Goal: Task Accomplishment & Management: Use online tool/utility

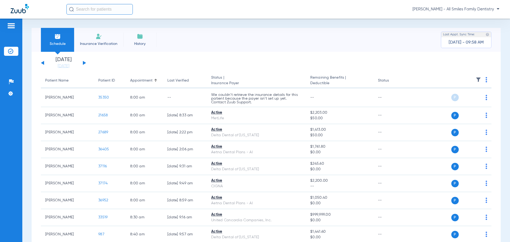
click at [85, 63] on button at bounding box center [84, 63] width 3 height 4
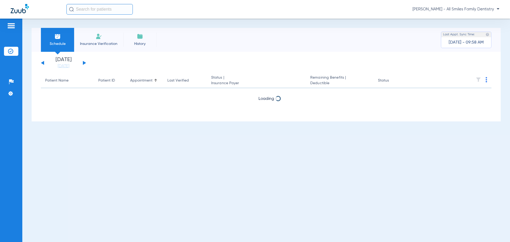
drag, startPoint x: 85, startPoint y: 63, endPoint x: 188, endPoint y: 161, distance: 142.5
click at [188, 161] on div "Schedule Insurance Verification History Last Appt. Sync Time: [DATE] - 09:58 AM…" at bounding box center [266, 131] width 488 height 224
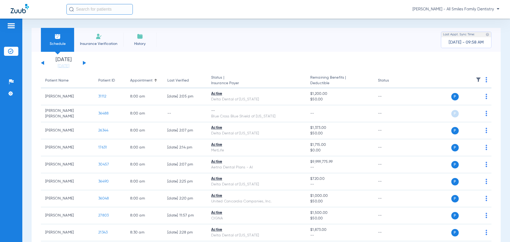
click at [82, 62] on div "[DATE] [DATE] [DATE] [DATE] [DATE] [DATE] [DATE] [DATE] [DATE] [DATE] [DATE] [D…" at bounding box center [63, 63] width 45 height 12
drag, startPoint x: 83, startPoint y: 63, endPoint x: 99, endPoint y: 78, distance: 22.2
click at [83, 63] on button at bounding box center [84, 63] width 3 height 4
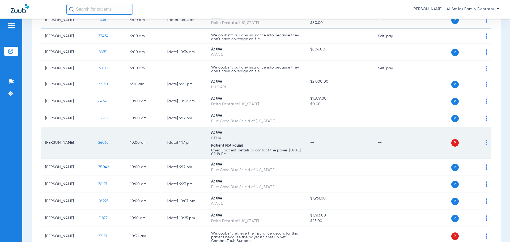
scroll to position [319, 0]
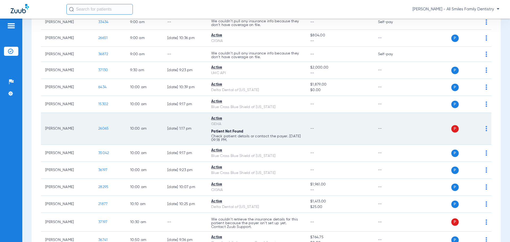
click at [103, 130] on span "26065" at bounding box center [103, 129] width 10 height 4
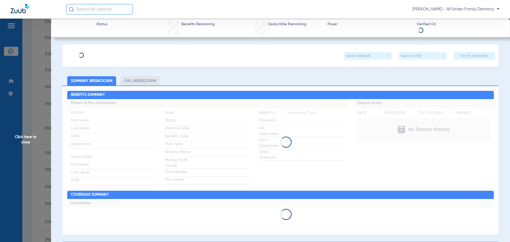
type input "[PERSON_NAME]"
type input "[DATE]"
type input "G45606151"
type input "AA High Option"
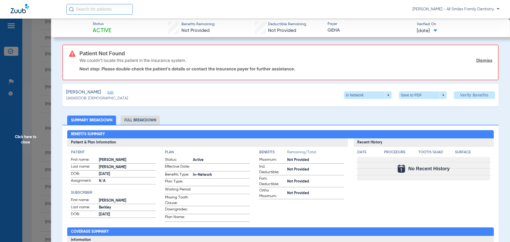
click at [112, 93] on span "Edit" at bounding box center [110, 93] width 5 height 5
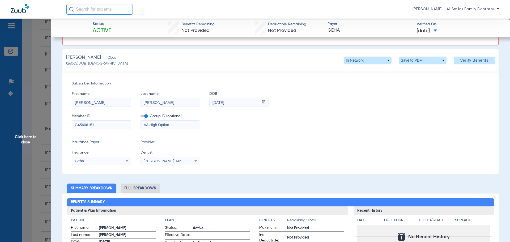
scroll to position [53, 0]
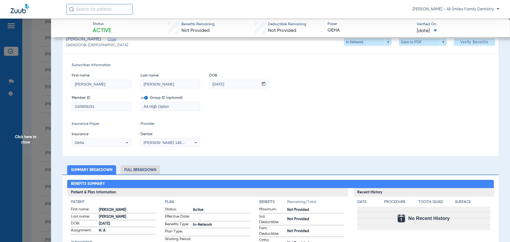
click at [113, 144] on div "Geha" at bounding box center [96, 143] width 43 height 4
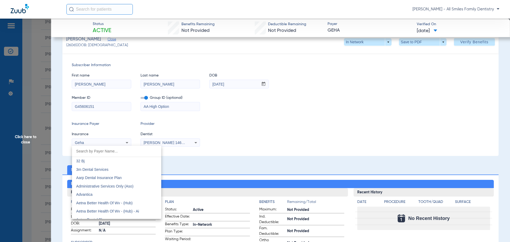
scroll to position [1680, 0]
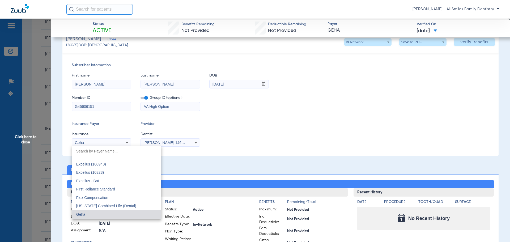
drag, startPoint x: 99, startPoint y: 143, endPoint x: 96, endPoint y: 143, distance: 3.0
click at [96, 143] on div at bounding box center [255, 121] width 510 height 242
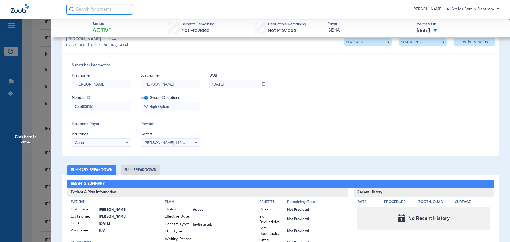
click at [88, 142] on div "Geha" at bounding box center [96, 143] width 43 height 4
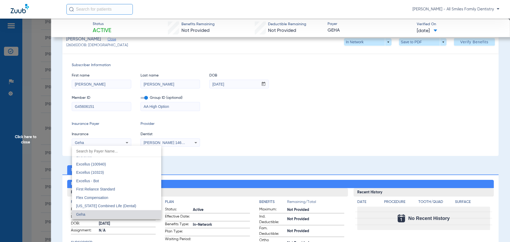
click at [88, 155] on input "dropdown search" at bounding box center [116, 151] width 89 height 11
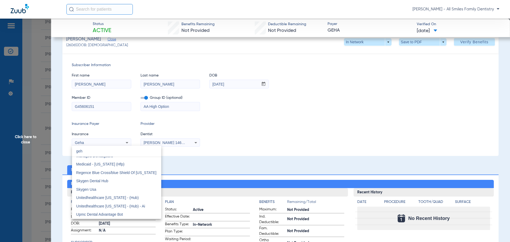
scroll to position [0, 0]
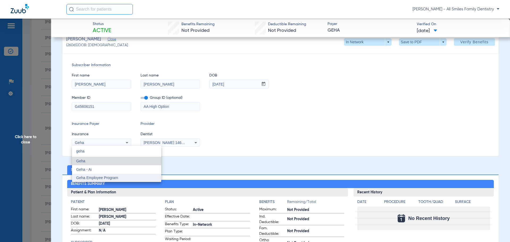
type input "geha"
click at [92, 178] on span "Geha Employee Program" at bounding box center [97, 178] width 42 height 4
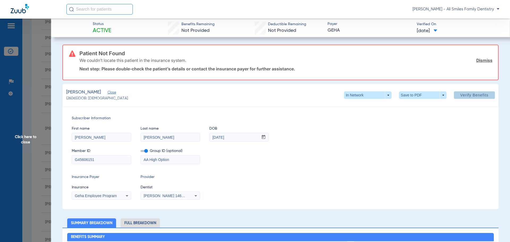
drag, startPoint x: 467, startPoint y: 97, endPoint x: 310, endPoint y: 90, distance: 158.1
click at [467, 97] on span "Verify Benefits" at bounding box center [475, 95] width 28 height 4
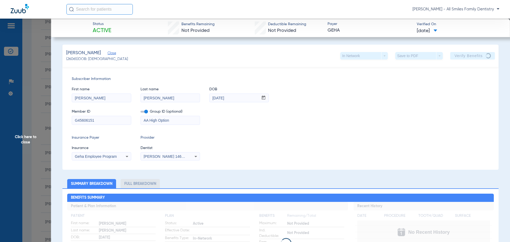
click at [26, 138] on span "Click here to close" at bounding box center [25, 140] width 51 height 242
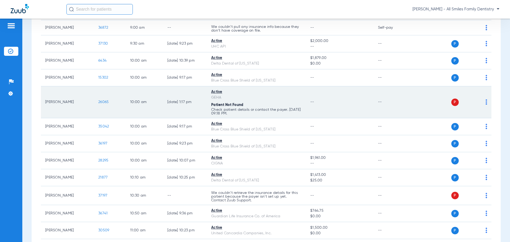
scroll to position [372, 0]
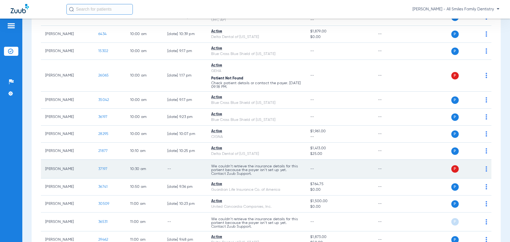
click at [103, 169] on span "37197" at bounding box center [102, 169] width 9 height 4
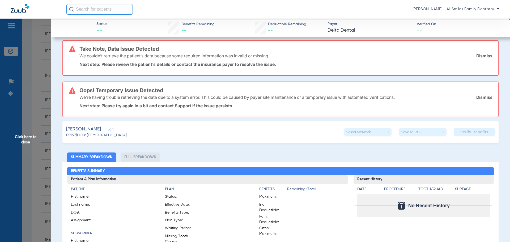
scroll to position [53, 0]
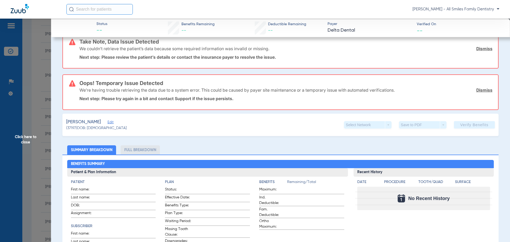
click at [112, 121] on span "Edit" at bounding box center [110, 122] width 5 height 5
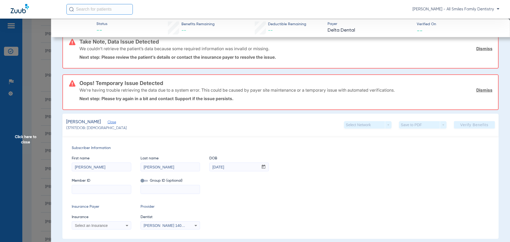
drag, startPoint x: 47, startPoint y: 170, endPoint x: 0, endPoint y: 167, distance: 47.4
type input "[PERSON_NAME]"
type input "[DATE]"
click at [83, 188] on input at bounding box center [101, 189] width 59 height 9
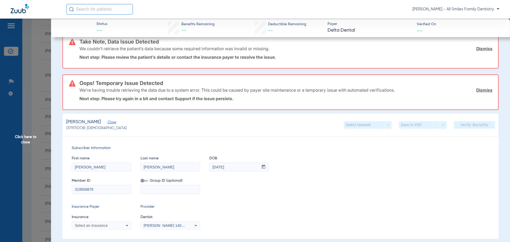
type input "319506876"
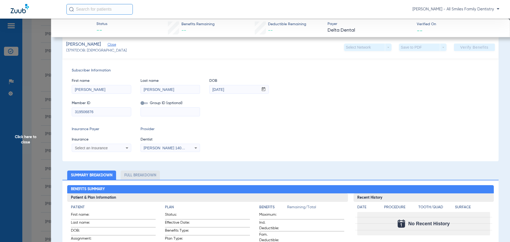
scroll to position [133, 0]
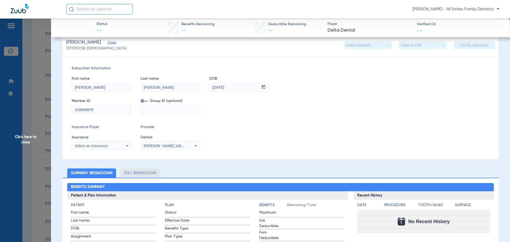
click at [109, 147] on div "Select an Insurance" at bounding box center [96, 146] width 43 height 4
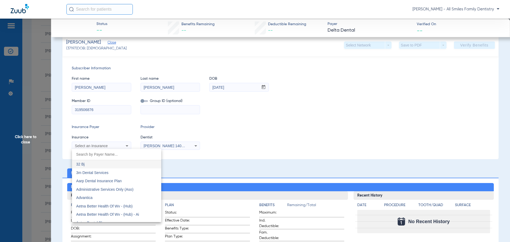
click at [86, 156] on input "dropdown search" at bounding box center [116, 154] width 89 height 11
type input "delta"
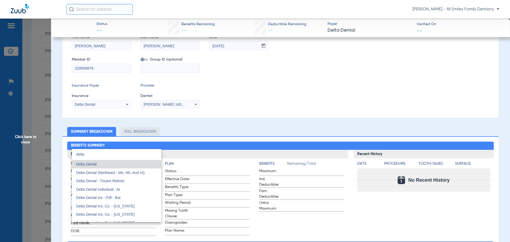
scroll to position [91, 0]
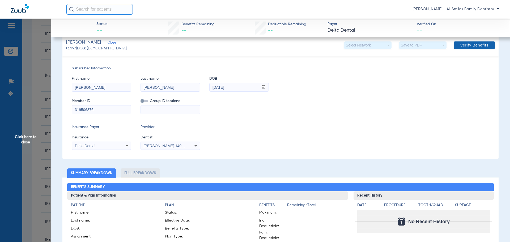
click at [462, 46] on span "Verify Benefits" at bounding box center [475, 45] width 28 height 4
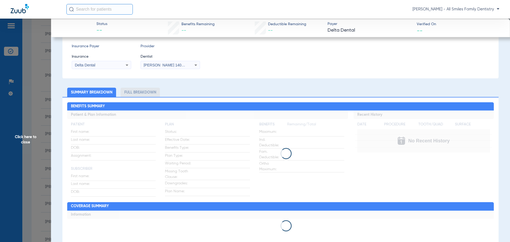
scroll to position [11, 0]
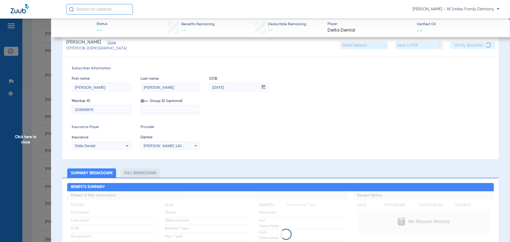
click at [33, 139] on span "Click here to close" at bounding box center [25, 140] width 51 height 242
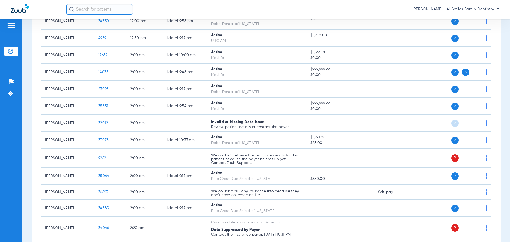
scroll to position [744, 0]
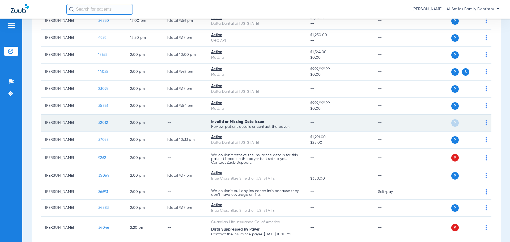
click at [103, 124] on span "32012" at bounding box center [103, 123] width 10 height 4
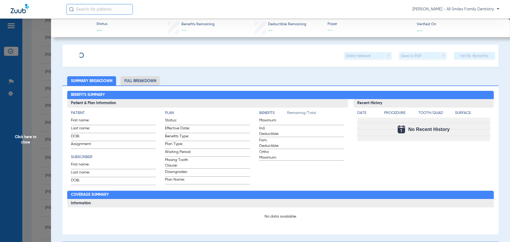
type input "[PERSON_NAME]"
type input "May"
type input "[DATE]"
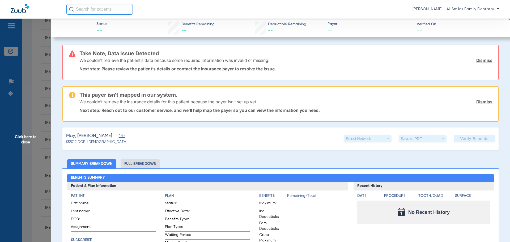
click at [119, 136] on span "Edit" at bounding box center [121, 136] width 5 height 5
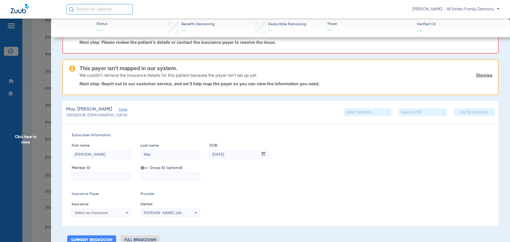
scroll to position [0, 0]
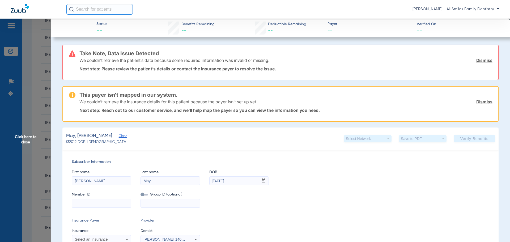
click at [25, 139] on span "Click here to close" at bounding box center [25, 140] width 51 height 242
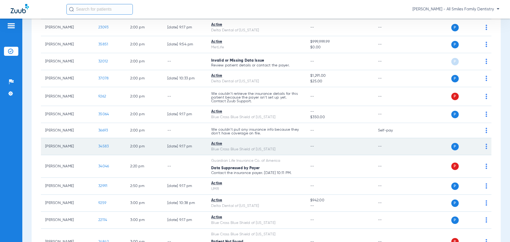
scroll to position [824, 0]
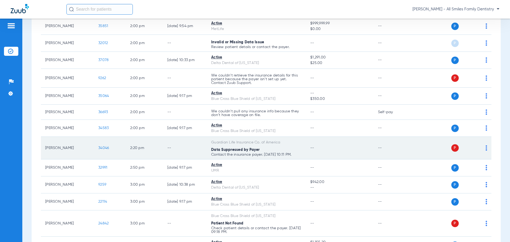
click at [103, 149] on span "34046" at bounding box center [103, 148] width 11 height 4
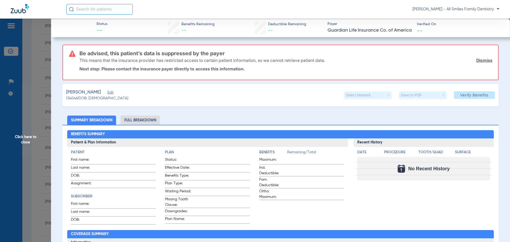
click at [108, 94] on span "Edit" at bounding box center [110, 93] width 5 height 5
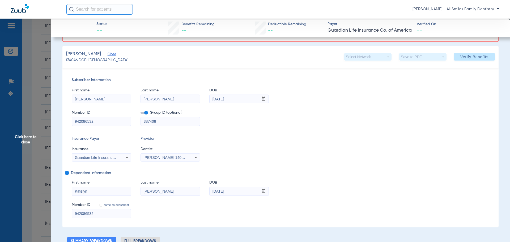
scroll to position [80, 0]
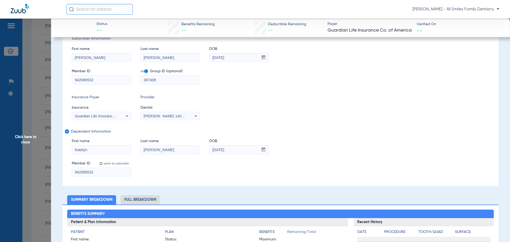
click at [27, 139] on span "Click here to close" at bounding box center [25, 140] width 51 height 242
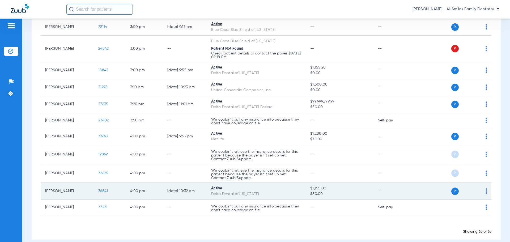
scroll to position [1006, 0]
